Goal: Transaction & Acquisition: Subscribe to service/newsletter

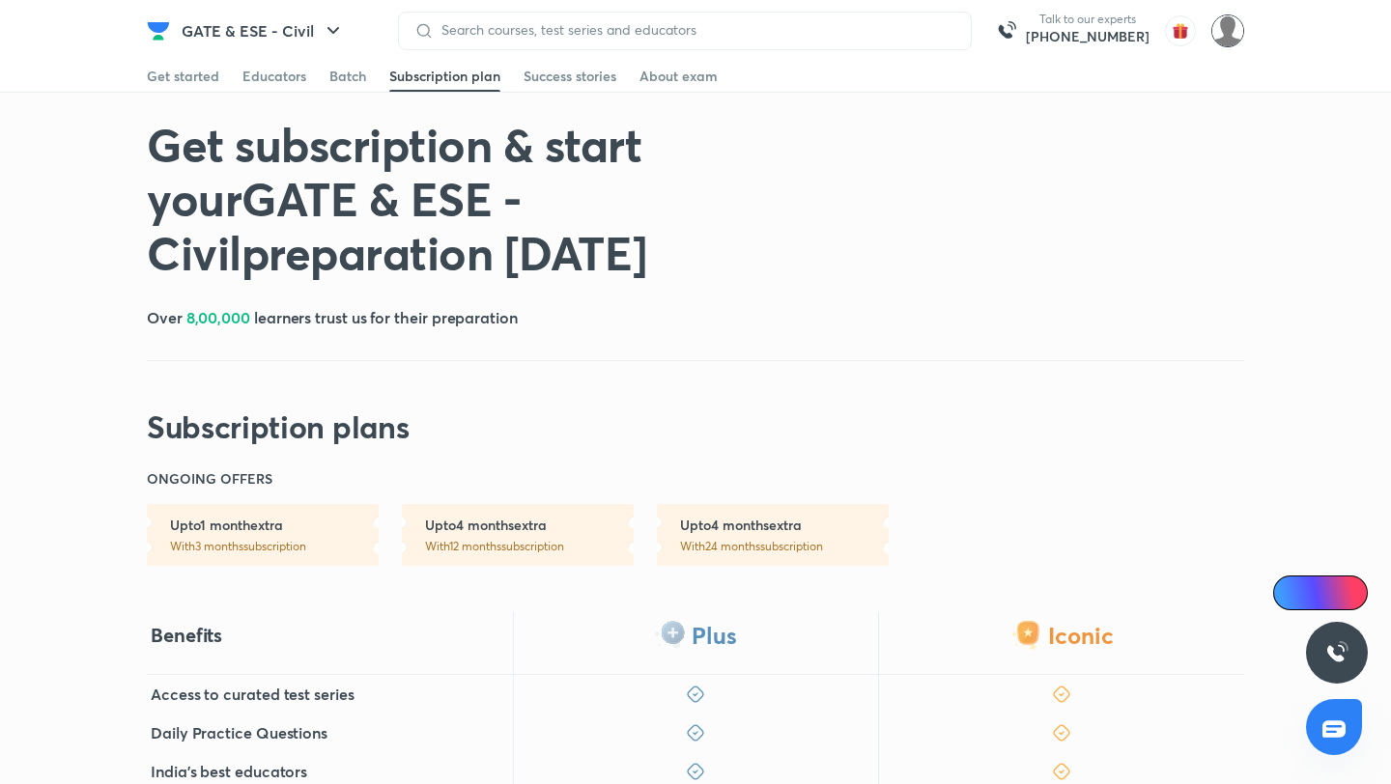
click at [1228, 19] on img at bounding box center [1227, 30] width 33 height 33
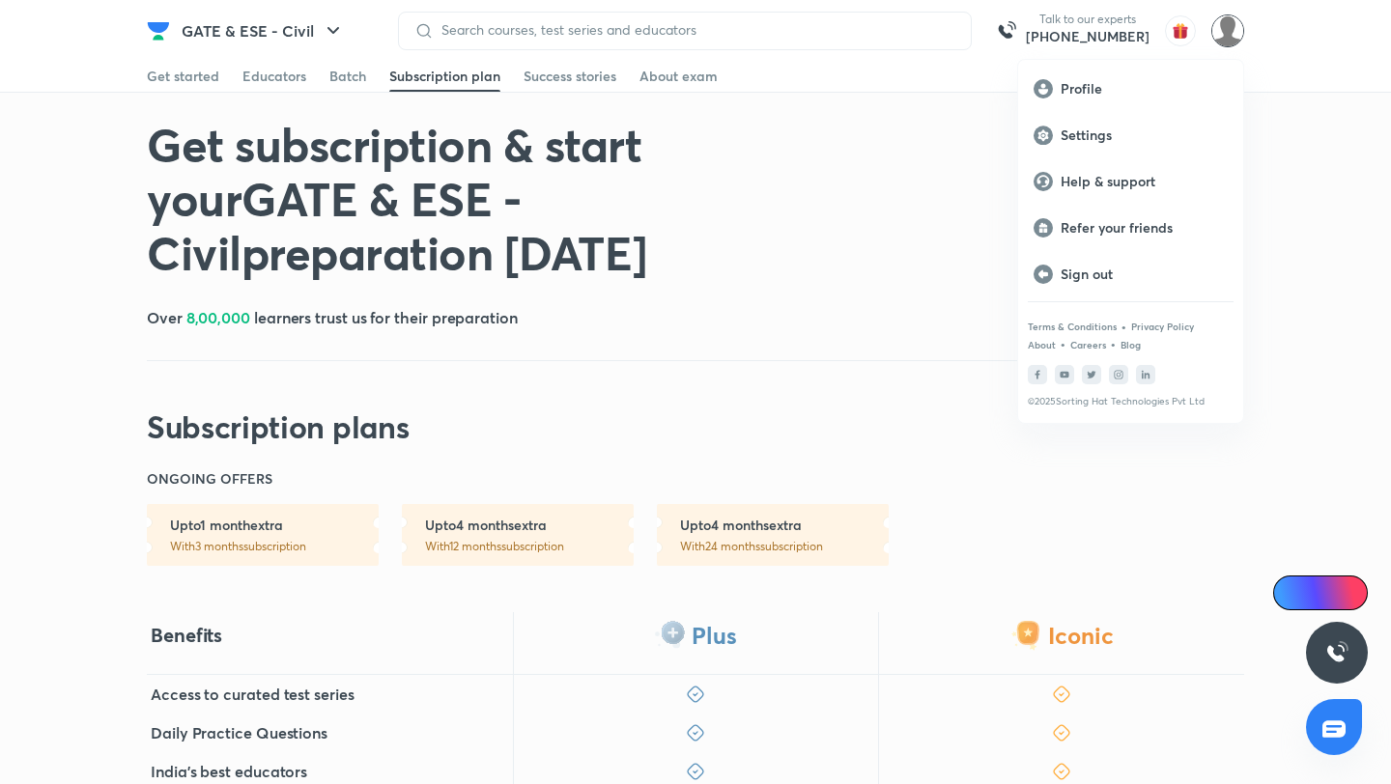
click at [857, 191] on div at bounding box center [695, 392] width 1391 height 784
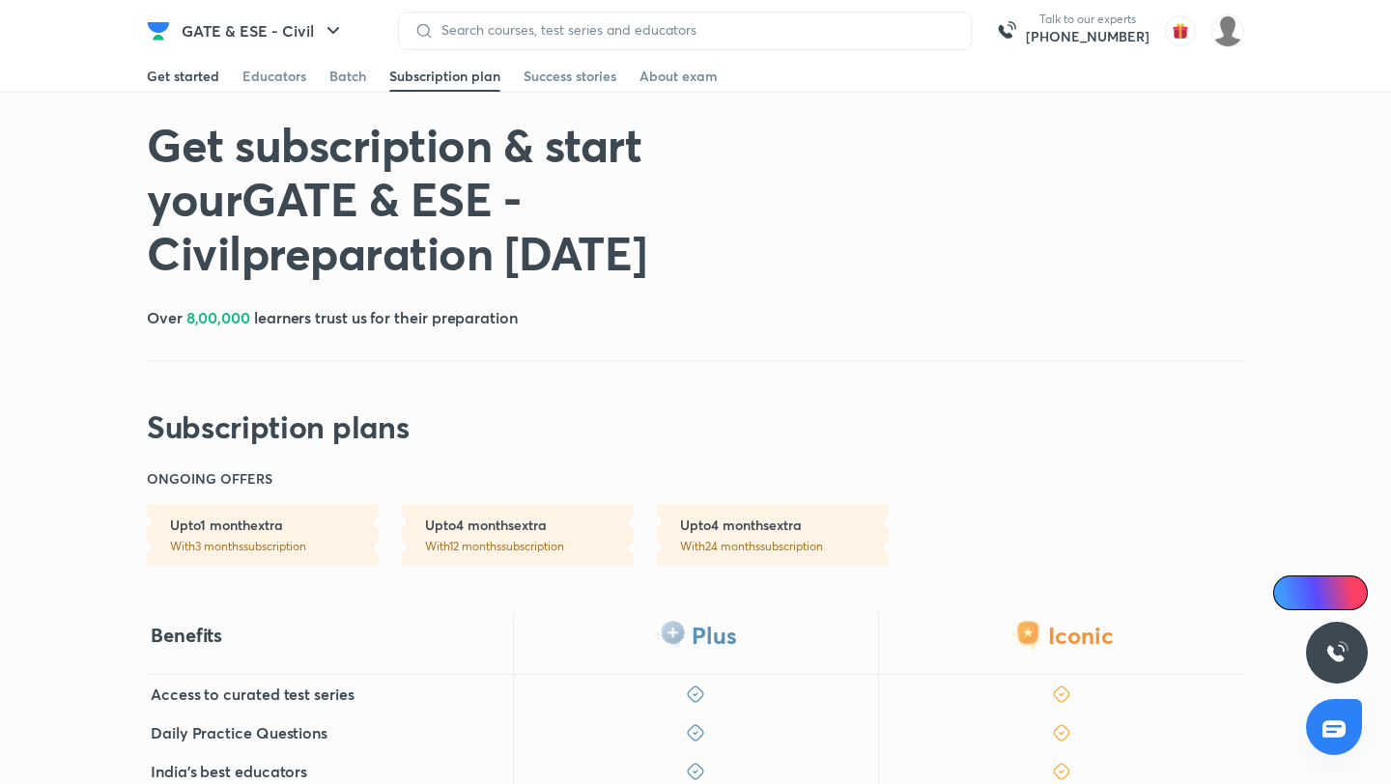
click at [155, 76] on div "Get started" at bounding box center [183, 76] width 72 height 19
click at [342, 77] on div "Batch" at bounding box center [347, 76] width 37 height 19
